Goal: Entertainment & Leisure: Consume media (video, audio)

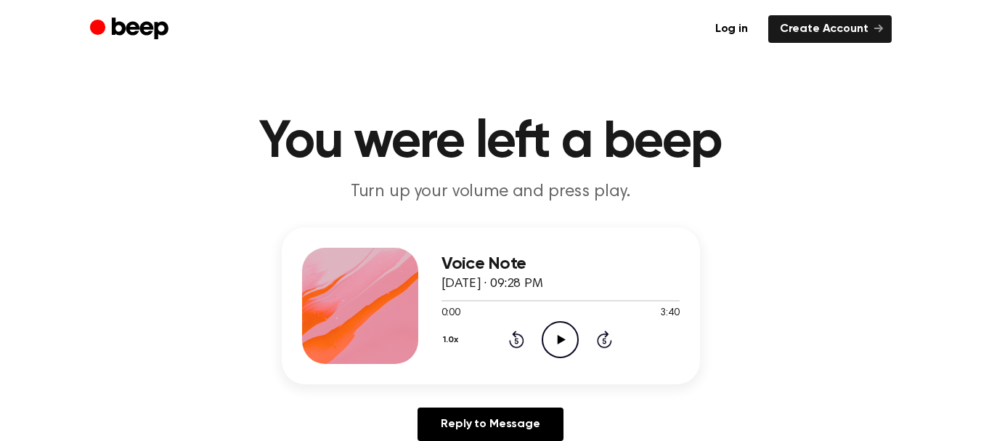
click at [854, 322] on div "Voice Note [DATE] · 09:28 PM 0:00 3:40 Your browser does not support the [objec…" at bounding box center [490, 339] width 946 height 225
click at [565, 339] on icon at bounding box center [561, 339] width 8 height 9
click at [555, 343] on icon "Pause Audio" at bounding box center [560, 339] width 37 height 37
click at [555, 343] on icon "Play Audio" at bounding box center [560, 339] width 37 height 37
click at [555, 343] on icon "Pause Audio" at bounding box center [560, 339] width 37 height 37
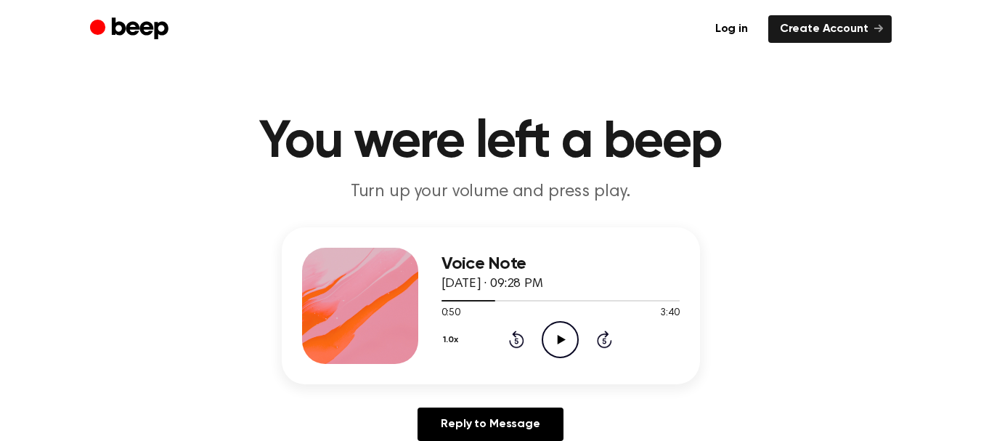
click at [555, 343] on icon "Play Audio" at bounding box center [560, 339] width 37 height 37
click at [555, 343] on icon "Pause Audio" at bounding box center [560, 339] width 37 height 37
click at [555, 343] on icon "Play Audio" at bounding box center [560, 339] width 37 height 37
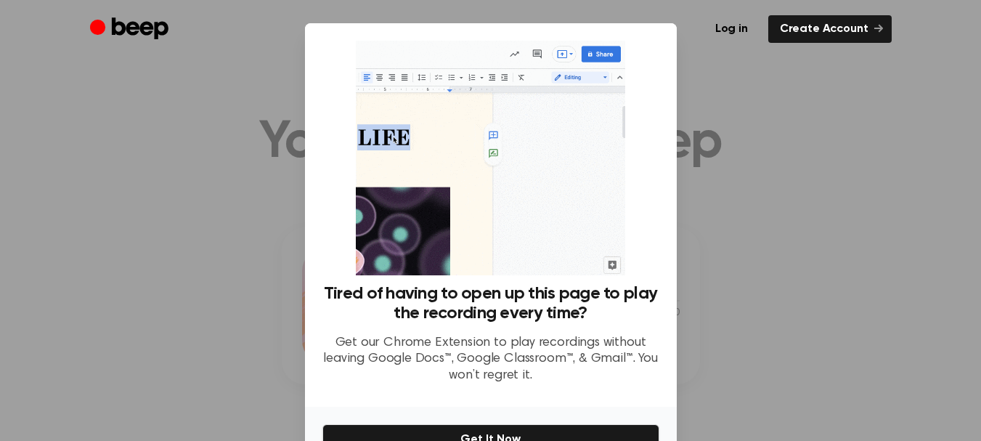
click at [700, 52] on div "Log in Create Account" at bounding box center [490, 29] width 801 height 58
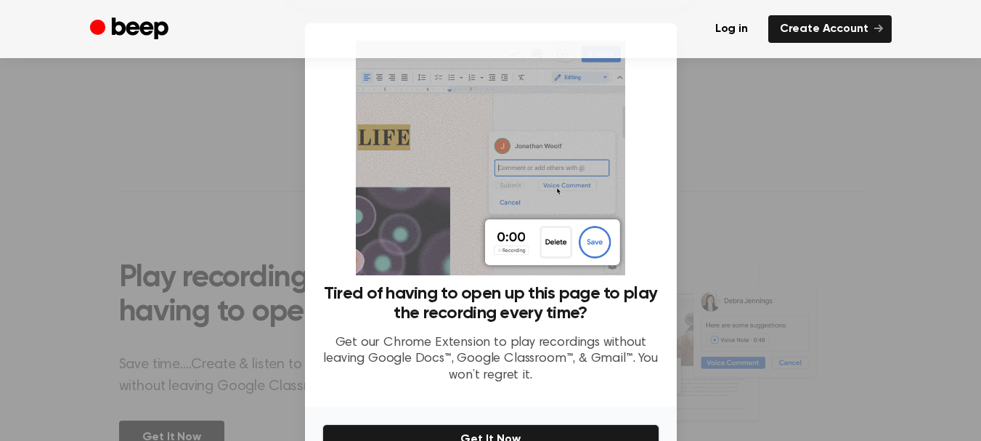
scroll to position [396, 0]
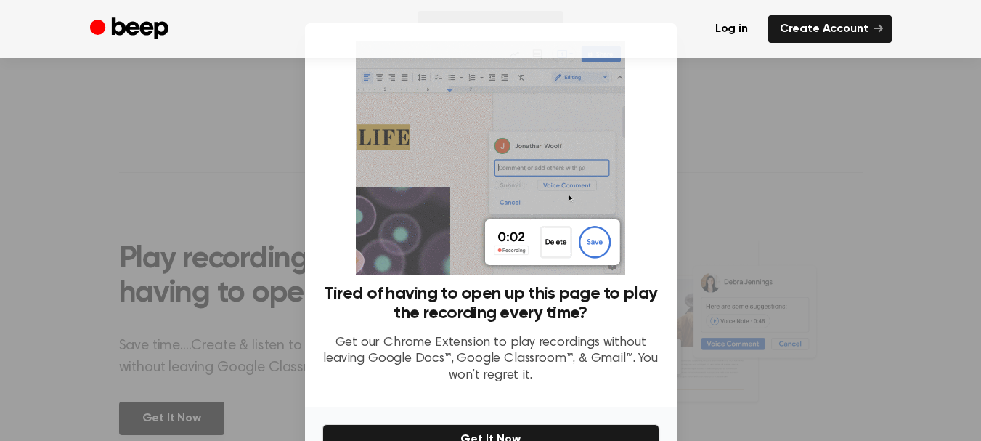
click at [642, 79] on div "Tired of having to open up this page to play the recording every time? Get our …" at bounding box center [490, 218] width 337 height 354
click at [504, 432] on button "Get It Now" at bounding box center [490, 439] width 337 height 30
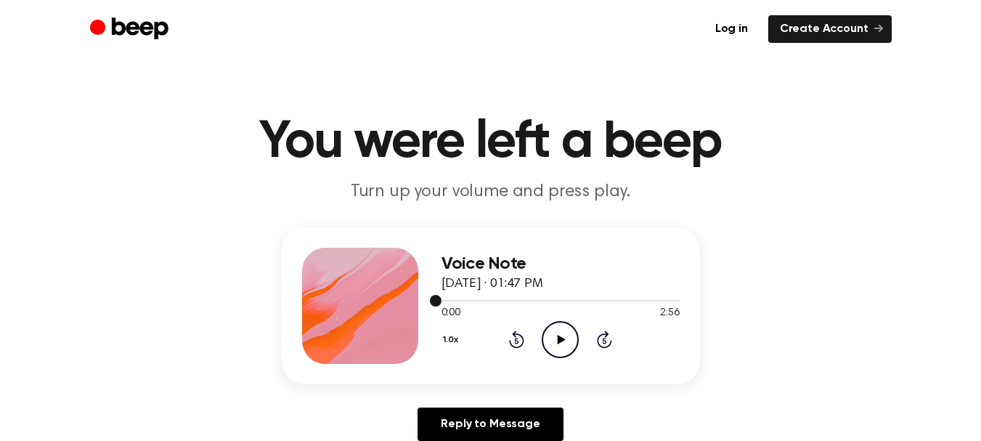
click at [509, 303] on div at bounding box center [560, 300] width 238 height 12
click at [557, 342] on icon at bounding box center [561, 339] width 8 height 9
click at [491, 300] on div at bounding box center [477, 300] width 72 height 1
click at [560, 338] on icon at bounding box center [561, 339] width 8 height 9
click at [520, 303] on div at bounding box center [560, 300] width 238 height 12
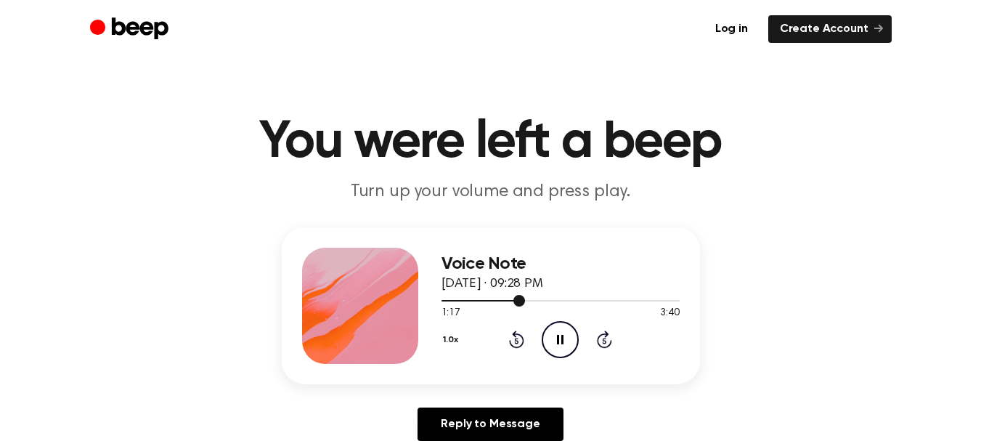
click at [507, 301] on div at bounding box center [560, 300] width 238 height 12
click at [495, 303] on div at bounding box center [560, 300] width 238 height 12
click at [554, 340] on icon "Pause Audio" at bounding box center [560, 339] width 37 height 37
click at [562, 338] on icon at bounding box center [561, 339] width 8 height 9
click at [562, 338] on icon at bounding box center [560, 339] width 7 height 9
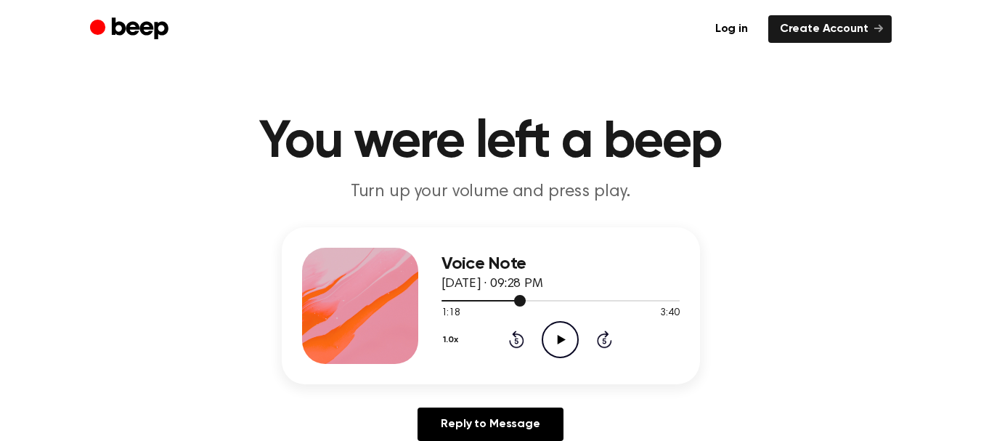
click at [512, 301] on div at bounding box center [560, 300] width 238 height 12
click at [560, 339] on icon at bounding box center [561, 339] width 8 height 9
click at [560, 339] on icon "Pause Audio" at bounding box center [560, 339] width 37 height 37
click at [560, 339] on icon at bounding box center [561, 339] width 8 height 9
click at [560, 340] on icon "Pause Audio" at bounding box center [560, 339] width 37 height 37
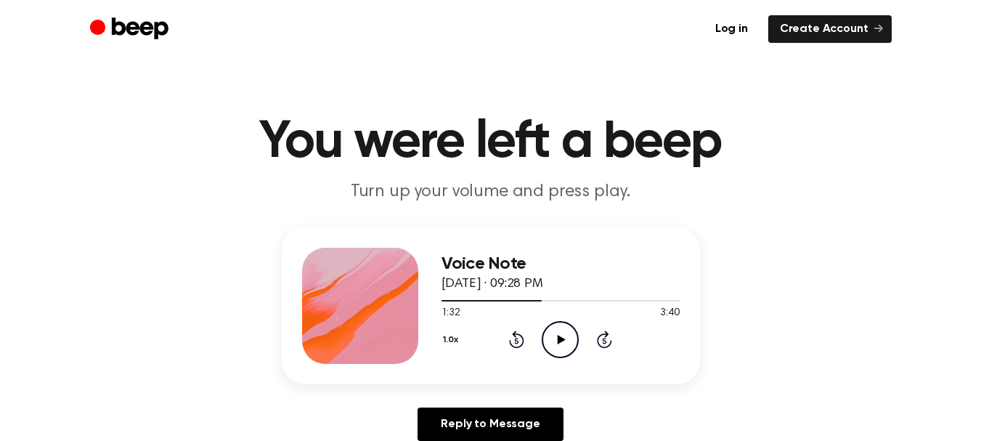
click at [561, 340] on icon at bounding box center [561, 339] width 8 height 9
click at [870, 253] on div "Voice Note June 15, 2025 · 09:28 PM 1:39 3:40 Your browser does not support the…" at bounding box center [490, 339] width 946 height 225
click at [563, 342] on icon at bounding box center [560, 339] width 7 height 9
click at [562, 342] on icon "Play Audio" at bounding box center [560, 339] width 37 height 37
click at [562, 342] on icon at bounding box center [560, 339] width 7 height 9
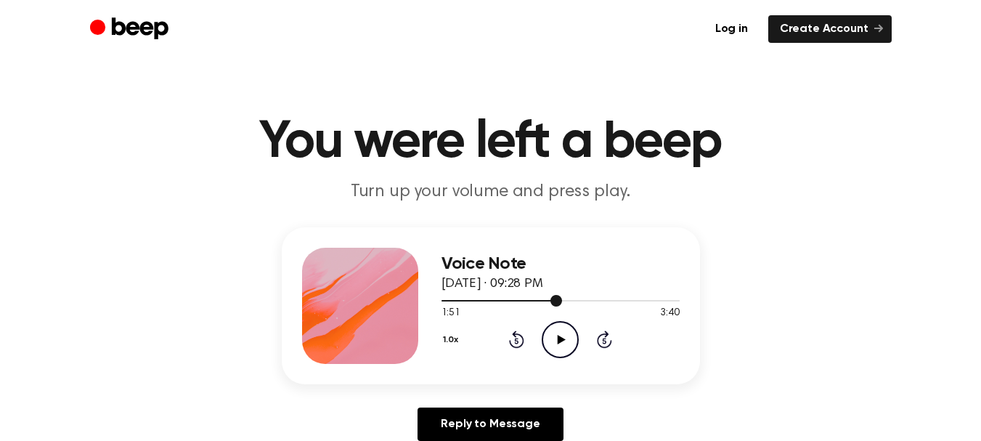
click at [547, 301] on div at bounding box center [560, 300] width 238 height 12
click at [558, 340] on icon at bounding box center [561, 339] width 8 height 9
click at [558, 340] on icon at bounding box center [560, 339] width 7 height 9
click at [558, 340] on icon at bounding box center [561, 339] width 8 height 9
click at [558, 340] on icon at bounding box center [560, 339] width 7 height 9
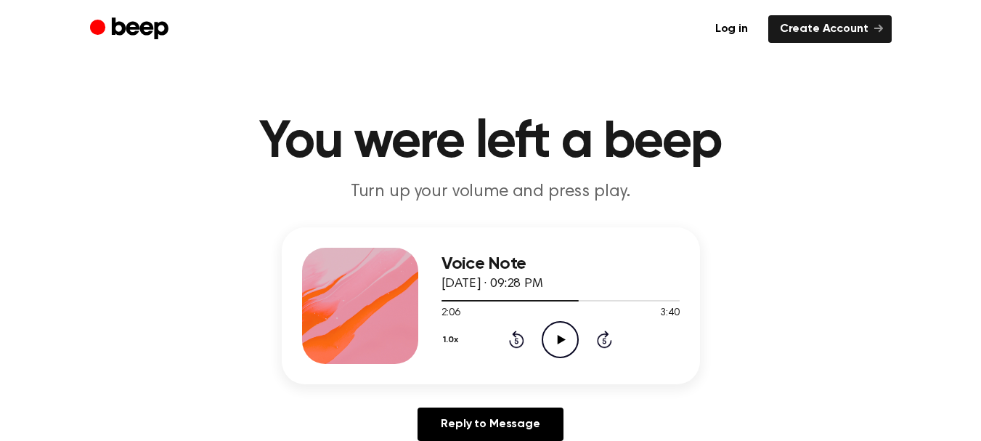
click at [558, 340] on icon at bounding box center [561, 339] width 8 height 9
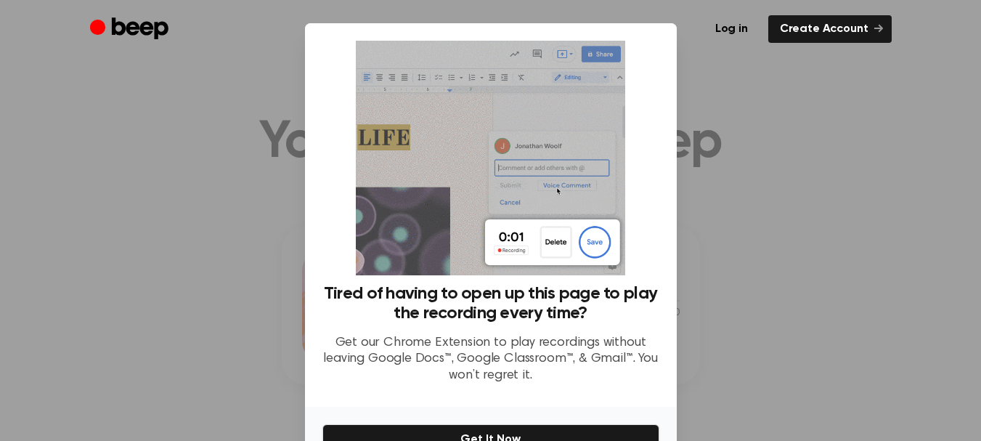
click at [778, 288] on div at bounding box center [490, 220] width 981 height 441
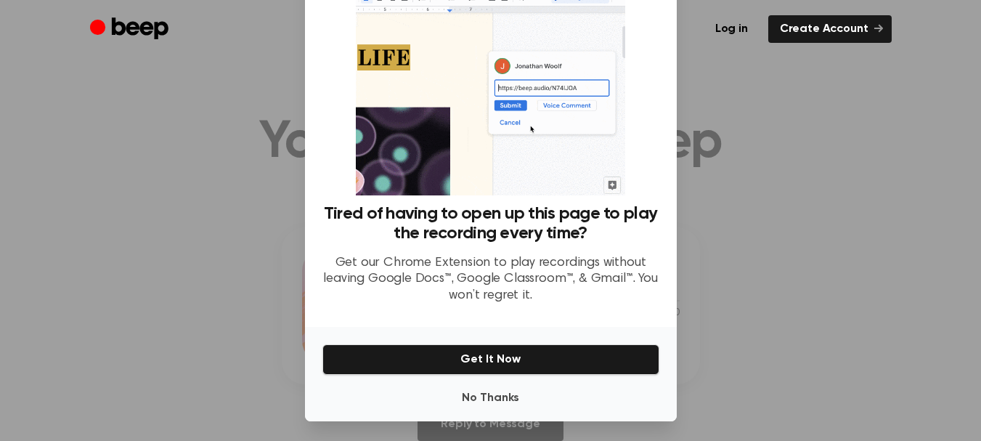
scroll to position [83, 0]
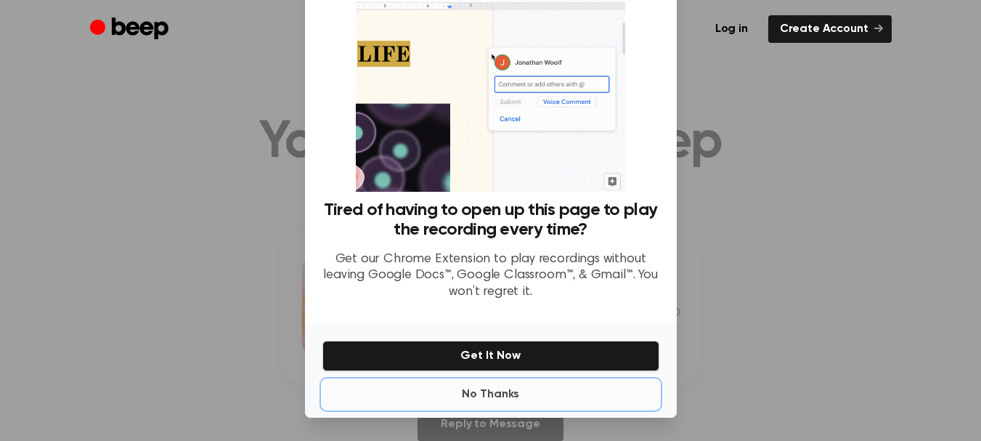
click at [493, 394] on button "No Thanks" at bounding box center [490, 394] width 337 height 29
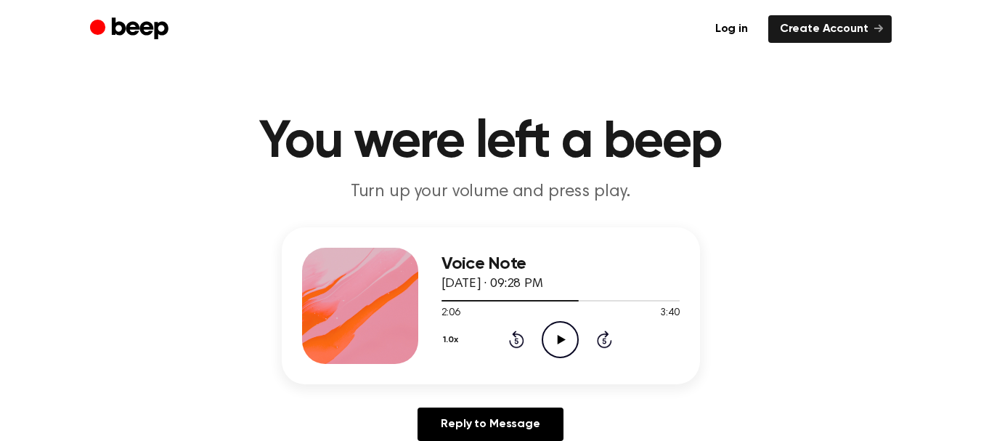
click at [561, 341] on icon "Play Audio" at bounding box center [560, 339] width 37 height 37
click at [561, 341] on icon at bounding box center [560, 339] width 7 height 9
click at [561, 341] on icon "Play Audio" at bounding box center [560, 339] width 37 height 37
click at [561, 341] on icon at bounding box center [560, 339] width 7 height 9
click at [561, 341] on icon "Play Audio" at bounding box center [560, 339] width 37 height 37
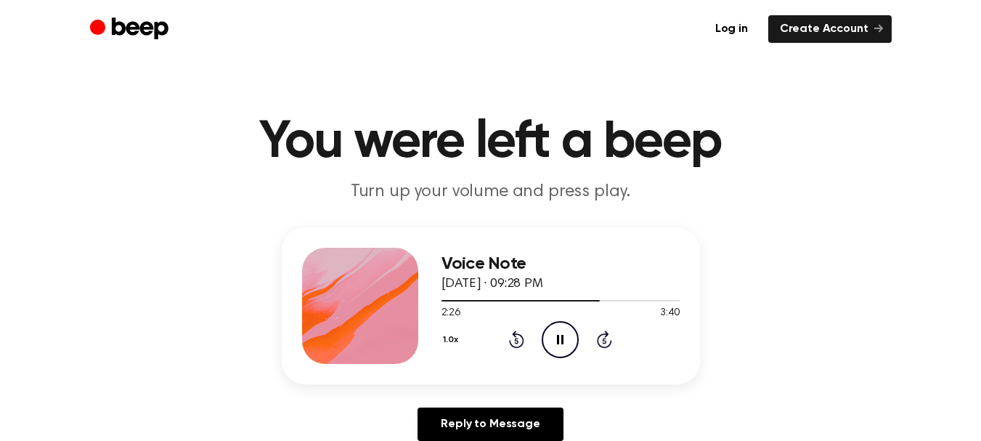
click at [562, 341] on icon at bounding box center [560, 339] width 7 height 9
click at [562, 341] on icon "Play Audio" at bounding box center [560, 339] width 37 height 37
click at [562, 341] on icon at bounding box center [560, 339] width 7 height 9
click at [562, 334] on icon "Play Audio" at bounding box center [560, 339] width 37 height 37
click at [558, 338] on icon at bounding box center [560, 339] width 7 height 9
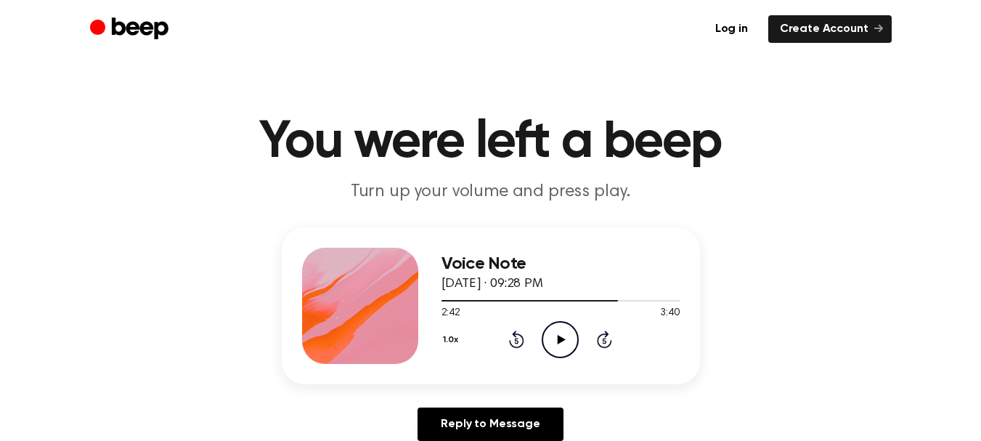
click at [559, 338] on icon at bounding box center [561, 339] width 8 height 9
click at [559, 340] on icon at bounding box center [560, 339] width 7 height 9
click at [559, 340] on icon at bounding box center [561, 339] width 8 height 9
click at [559, 339] on icon at bounding box center [560, 339] width 7 height 9
click at [559, 340] on icon at bounding box center [561, 339] width 8 height 9
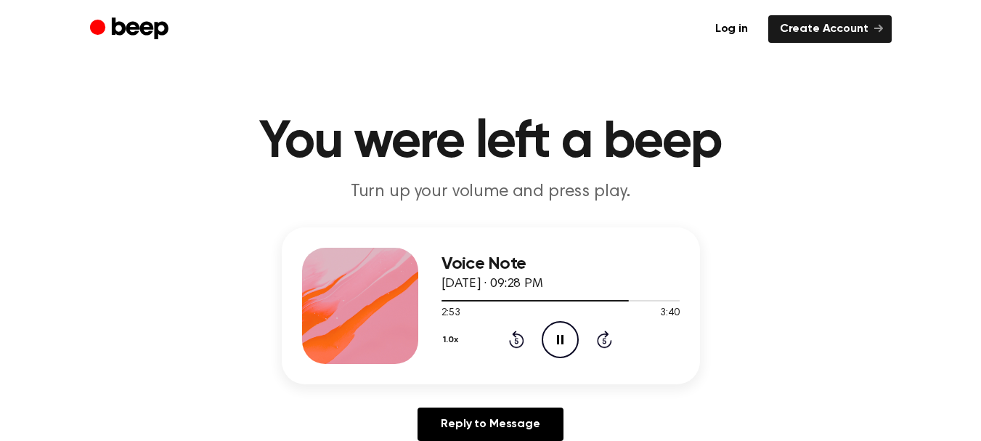
click at [559, 340] on icon at bounding box center [560, 339] width 7 height 9
click at [559, 340] on icon at bounding box center [561, 339] width 8 height 9
click at [559, 340] on icon at bounding box center [560, 339] width 7 height 9
click at [559, 340] on icon at bounding box center [561, 339] width 8 height 9
click at [559, 340] on icon at bounding box center [560, 339] width 7 height 9
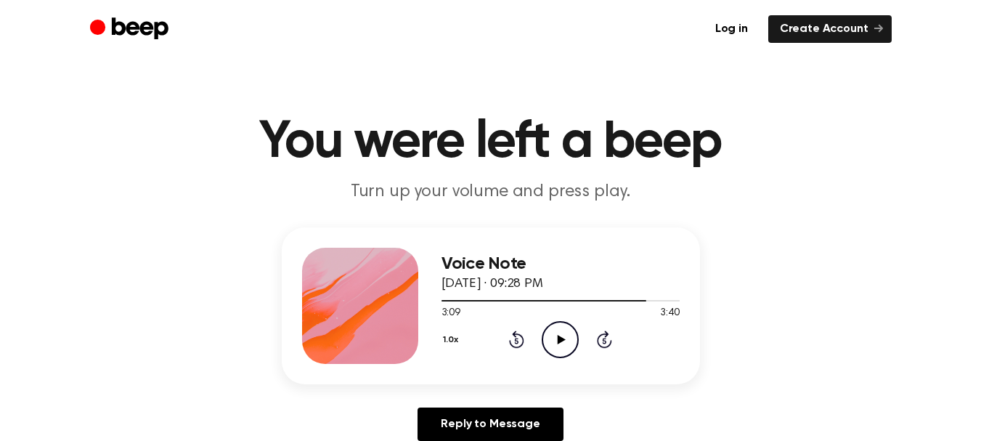
click at [559, 340] on icon at bounding box center [561, 339] width 8 height 9
click at [559, 340] on icon at bounding box center [560, 339] width 7 height 9
click at [559, 340] on icon at bounding box center [561, 339] width 8 height 9
click at [559, 339] on icon at bounding box center [560, 339] width 7 height 9
click at [559, 339] on icon at bounding box center [561, 339] width 8 height 9
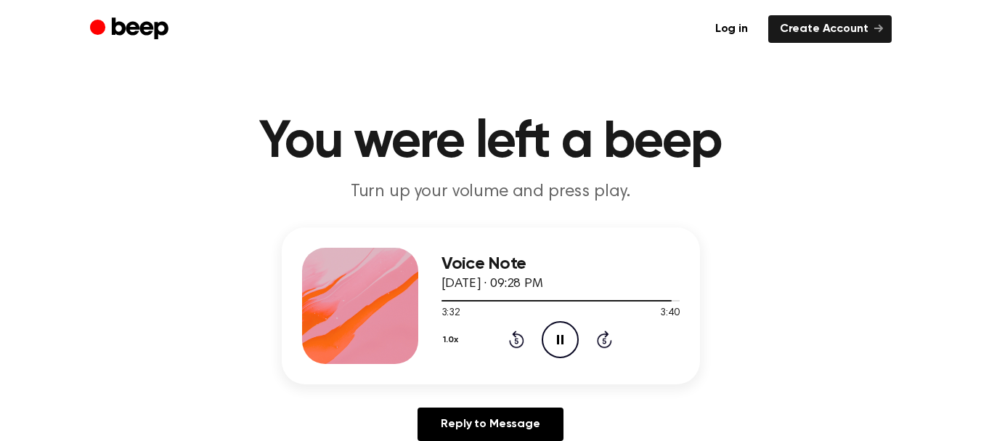
click at [559, 339] on icon at bounding box center [560, 339] width 7 height 9
click at [559, 339] on icon at bounding box center [561, 339] width 8 height 9
click at [559, 339] on icon at bounding box center [560, 339] width 7 height 9
click at [559, 339] on icon at bounding box center [561, 339] width 8 height 9
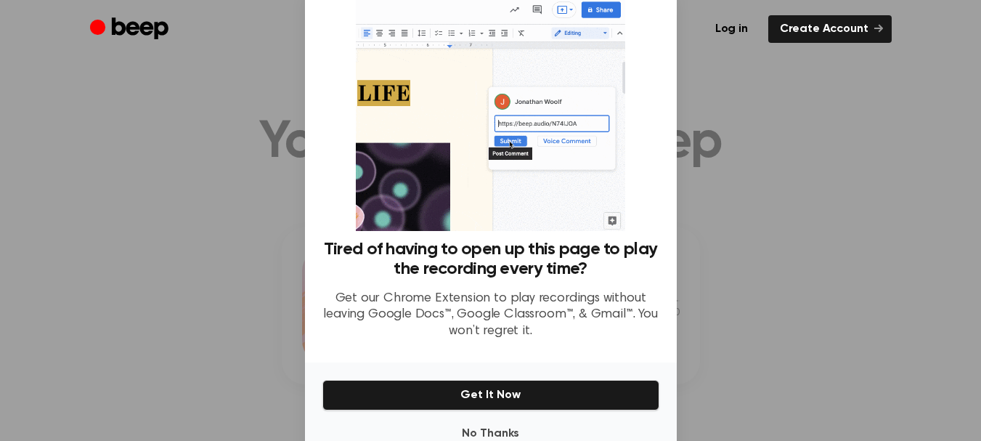
scroll to position [63, 0]
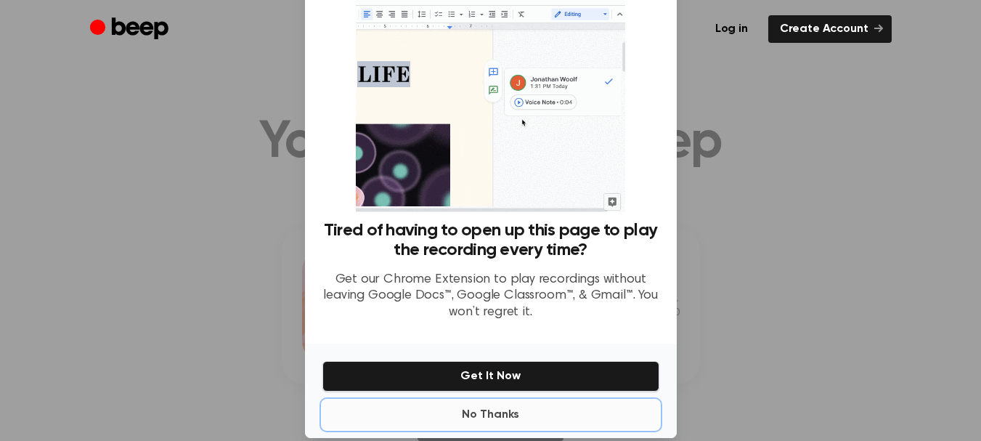
click at [500, 418] on button "No Thanks" at bounding box center [490, 414] width 337 height 29
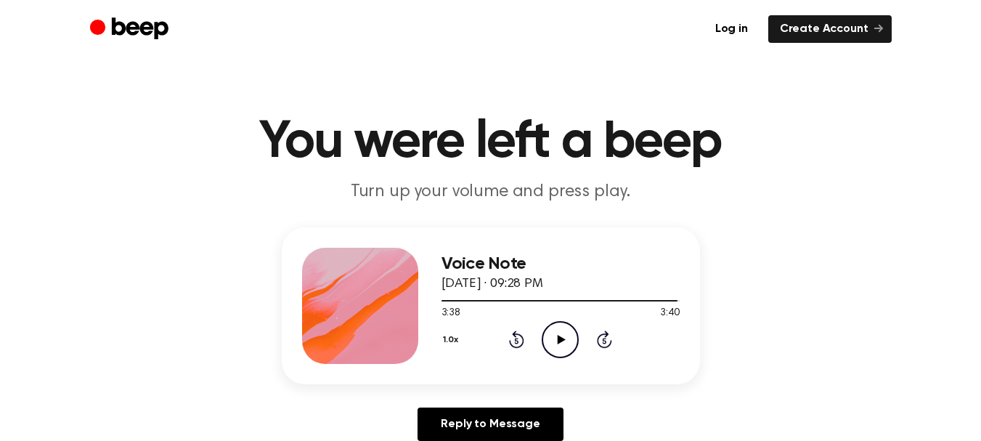
click at [562, 338] on icon at bounding box center [561, 339] width 8 height 9
click at [565, 343] on icon "Play Audio" at bounding box center [560, 339] width 37 height 37
click at [560, 341] on icon "Pause Audio" at bounding box center [560, 339] width 37 height 37
click at [560, 341] on icon at bounding box center [561, 339] width 8 height 9
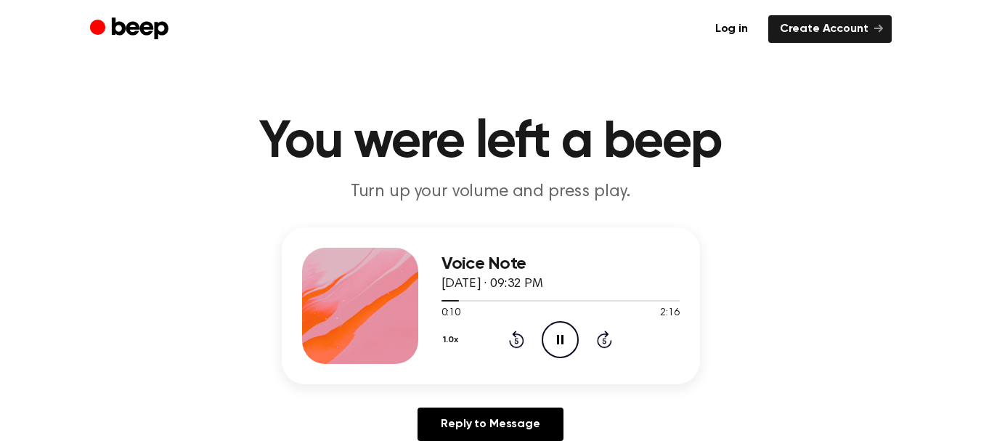
click at [560, 341] on icon "Pause Audio" at bounding box center [560, 339] width 37 height 37
click at [560, 340] on icon at bounding box center [561, 339] width 8 height 9
click at [560, 340] on icon "Pause Audio" at bounding box center [560, 339] width 37 height 37
click at [560, 340] on icon at bounding box center [561, 339] width 8 height 9
click at [560, 340] on icon "Pause Audio" at bounding box center [560, 339] width 37 height 37
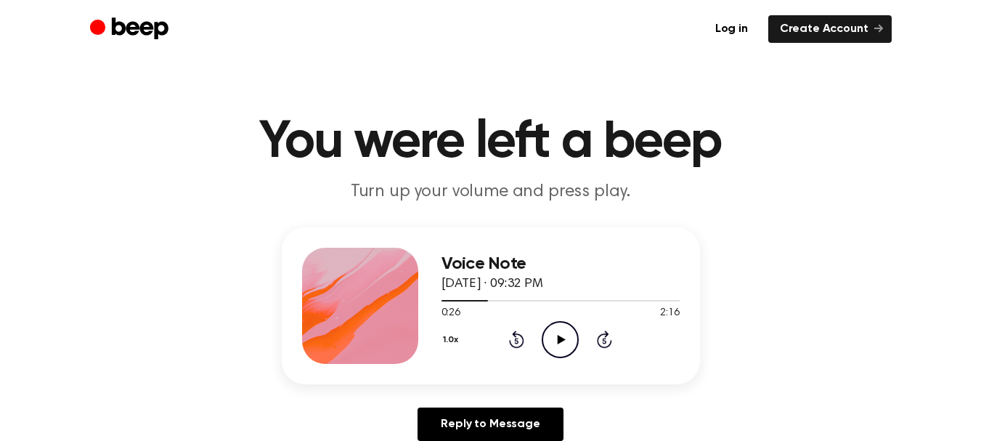
click at [560, 340] on icon at bounding box center [561, 339] width 8 height 9
click at [548, 348] on icon "Pause Audio" at bounding box center [560, 339] width 37 height 37
click at [560, 345] on icon "Play Audio" at bounding box center [560, 339] width 37 height 37
click at [561, 336] on icon at bounding box center [560, 339] width 7 height 9
click at [890, 293] on div "Voice Note June 15, 2025 · 09:32 PM 0:43 2:16 Your browser does not support the…" at bounding box center [490, 339] width 946 height 225
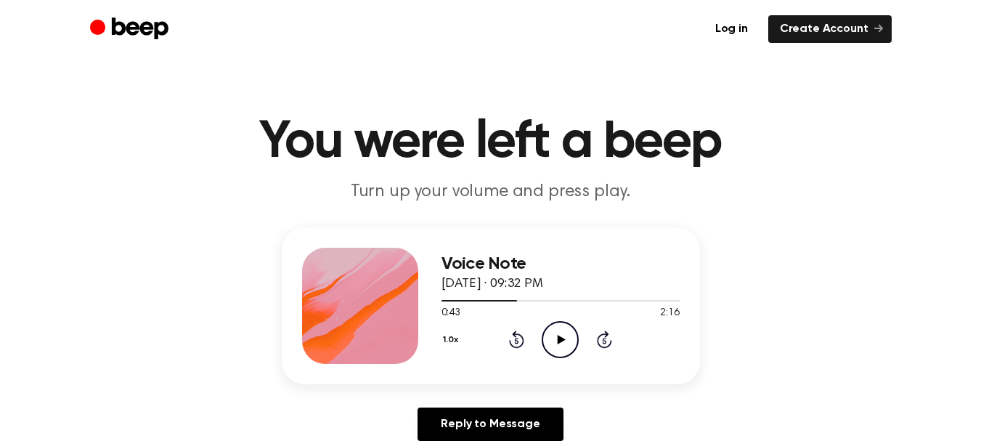
click at [558, 340] on icon at bounding box center [561, 339] width 8 height 9
click at [559, 346] on icon "Pause Audio" at bounding box center [560, 339] width 37 height 37
click at [559, 346] on icon "Play Audio" at bounding box center [560, 339] width 37 height 37
click at [561, 336] on icon at bounding box center [560, 339] width 7 height 9
click at [559, 336] on icon at bounding box center [561, 339] width 8 height 9
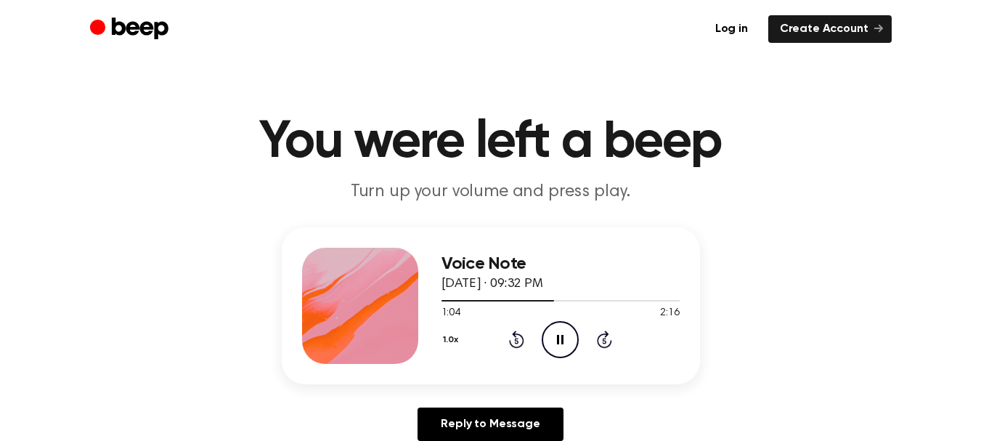
click at [557, 336] on icon at bounding box center [560, 339] width 7 height 9
click at [557, 336] on icon "Play Audio" at bounding box center [560, 339] width 37 height 37
click at [560, 343] on icon "Pause Audio" at bounding box center [560, 339] width 37 height 37
click at [561, 343] on icon "Play Audio" at bounding box center [560, 339] width 37 height 37
click at [561, 343] on icon at bounding box center [560, 339] width 7 height 9
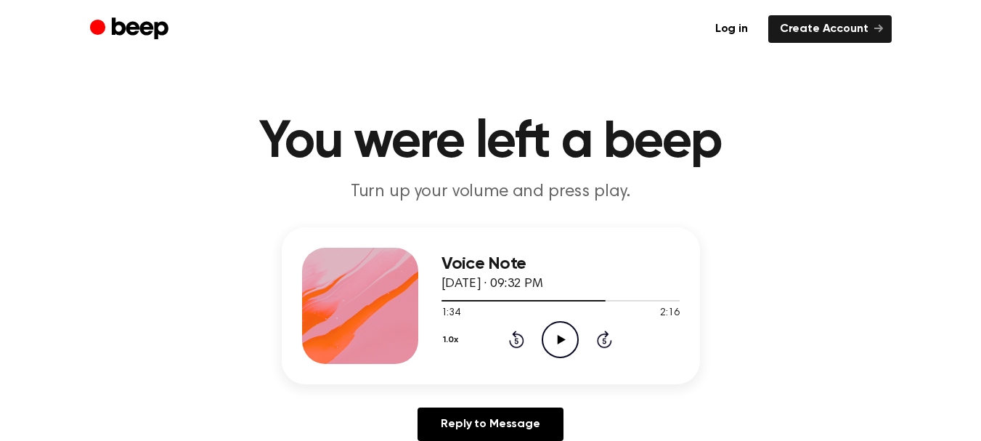
click at [561, 343] on icon "Play Audio" at bounding box center [560, 339] width 37 height 37
click at [561, 343] on icon at bounding box center [560, 339] width 7 height 9
click at [561, 343] on icon "Play Audio" at bounding box center [560, 339] width 37 height 37
click at [561, 343] on icon at bounding box center [560, 339] width 7 height 9
click at [561, 343] on icon "Play Audio" at bounding box center [560, 339] width 37 height 37
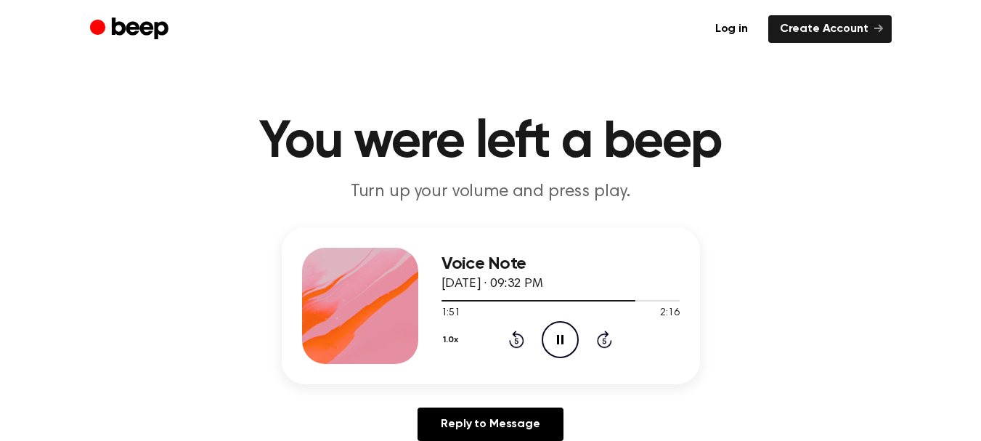
click at [561, 343] on icon at bounding box center [560, 339] width 7 height 9
click at [561, 343] on icon "Play Audio" at bounding box center [560, 339] width 37 height 37
click at [561, 343] on icon at bounding box center [560, 339] width 7 height 9
click at [561, 343] on icon "Play Audio" at bounding box center [560, 339] width 37 height 37
click at [561, 343] on icon at bounding box center [560, 339] width 7 height 9
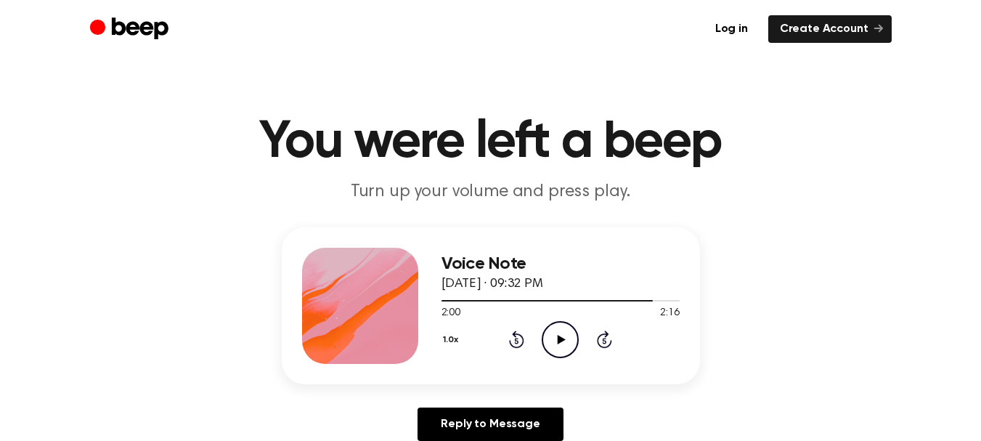
click at [561, 343] on icon "Play Audio" at bounding box center [560, 339] width 37 height 37
click at [561, 343] on icon at bounding box center [560, 339] width 7 height 9
click at [561, 343] on icon "Play Audio" at bounding box center [560, 339] width 37 height 37
click at [561, 343] on icon at bounding box center [560, 339] width 7 height 9
click at [561, 343] on icon "Play Audio" at bounding box center [560, 339] width 37 height 37
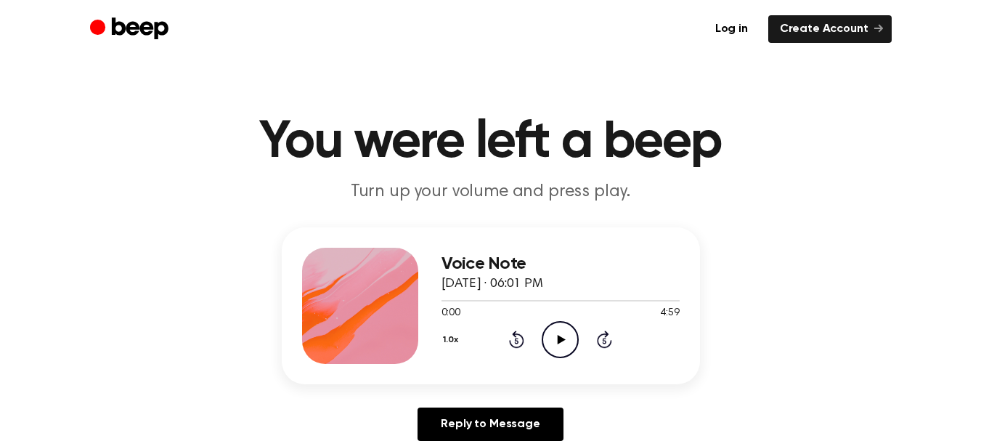
click at [559, 343] on icon "Play Audio" at bounding box center [560, 339] width 37 height 37
click at [557, 340] on icon at bounding box center [560, 339] width 7 height 9
click at [557, 340] on icon at bounding box center [561, 339] width 8 height 9
click at [557, 340] on icon at bounding box center [560, 339] width 7 height 9
click at [557, 340] on icon at bounding box center [561, 339] width 8 height 9
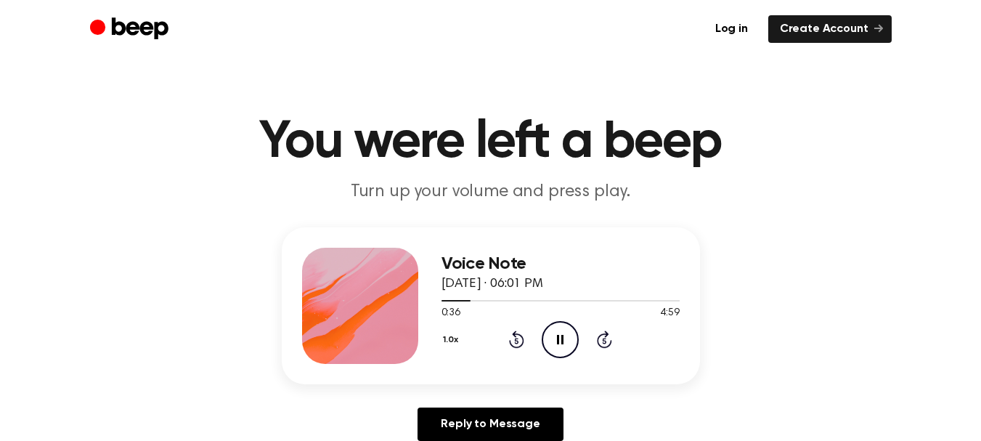
click at [557, 340] on icon at bounding box center [560, 339] width 7 height 9
click at [560, 343] on icon "Play Audio" at bounding box center [560, 339] width 37 height 37
click at [560, 343] on icon "Pause Audio" at bounding box center [560, 339] width 37 height 37
click at [560, 343] on icon "Play Audio" at bounding box center [560, 339] width 37 height 37
click at [560, 343] on icon "Pause Audio" at bounding box center [560, 339] width 37 height 37
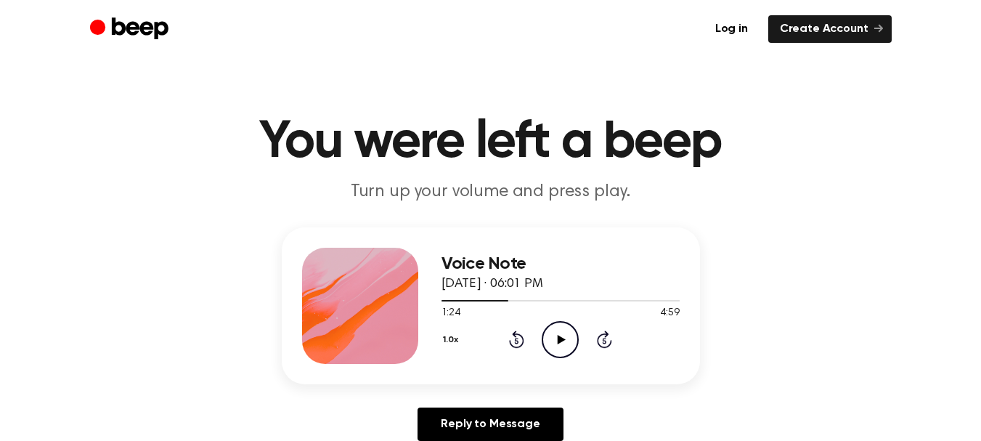
click at [560, 343] on icon "Play Audio" at bounding box center [560, 339] width 37 height 37
click at [560, 343] on icon "Pause Audio" at bounding box center [560, 339] width 37 height 37
click at [560, 343] on icon "Play Audio" at bounding box center [560, 339] width 37 height 37
click at [560, 343] on icon "Pause Audio" at bounding box center [560, 339] width 37 height 37
